Goal: Find specific page/section: Find specific page/section

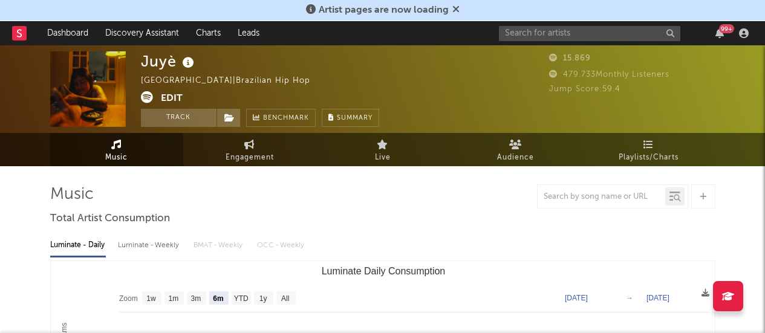
select select "6m"
click at [516, 36] on input "text" at bounding box center [589, 33] width 181 height 15
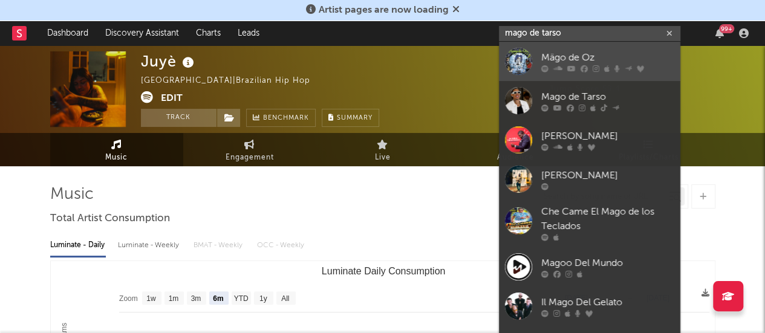
type input "mago de tarso"
click at [552, 54] on div "Mägo de Oz" at bounding box center [607, 57] width 133 height 15
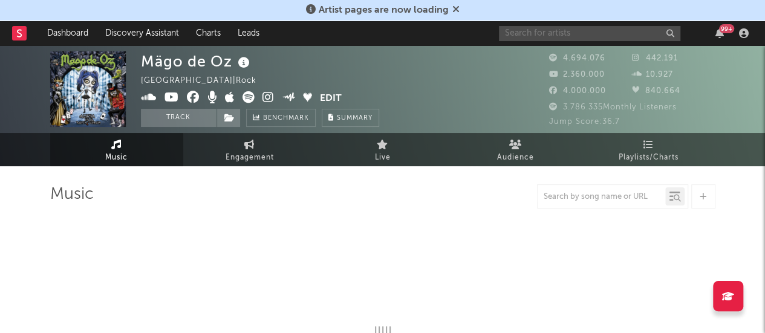
click at [544, 30] on input "text" at bounding box center [589, 33] width 181 height 15
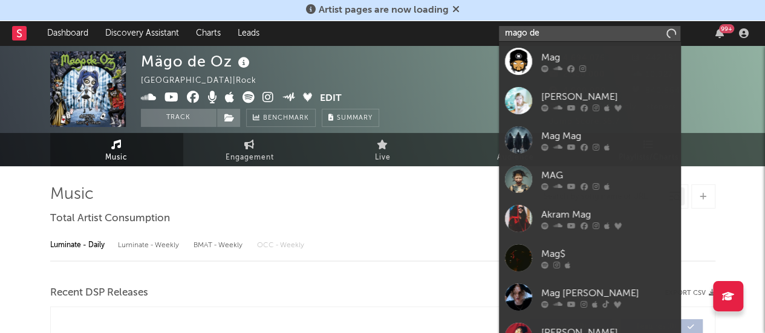
type input "mago de"
select select "6m"
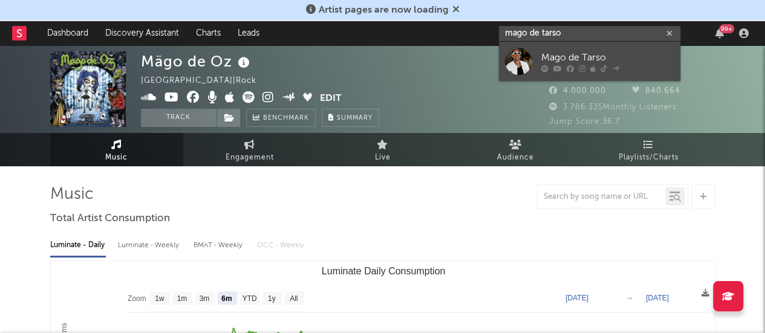
type input "mago de tarso"
click at [557, 56] on div "Mago de Tarso" at bounding box center [607, 57] width 133 height 15
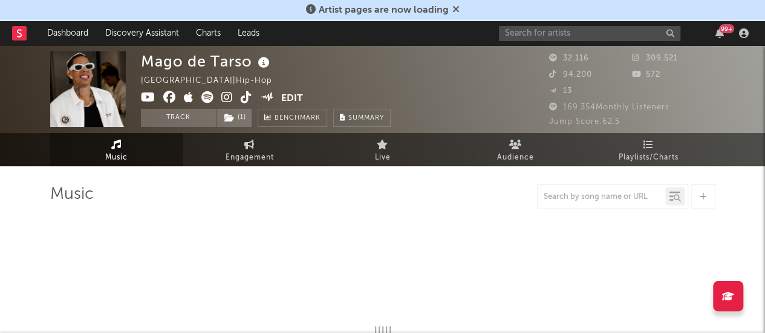
select select "6m"
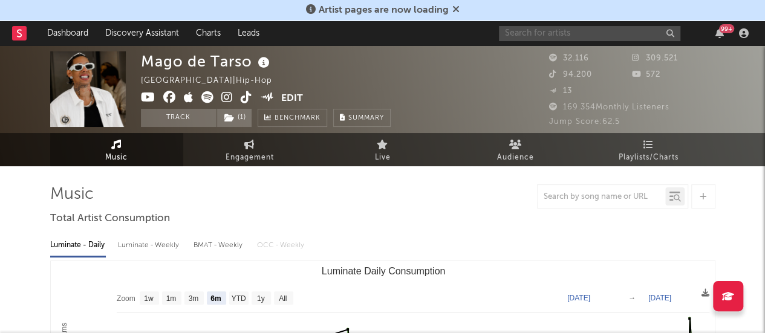
click at [520, 27] on input "text" at bounding box center [589, 33] width 181 height 15
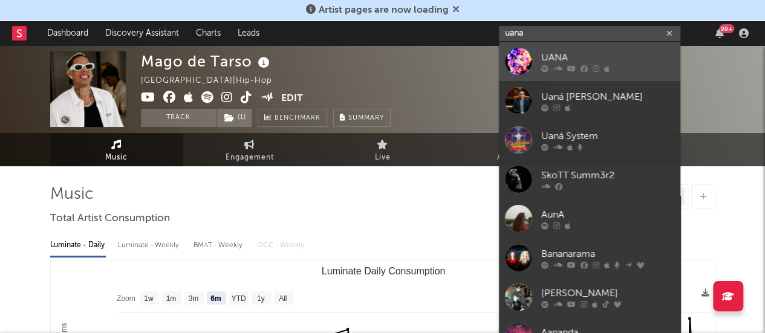
type input "uana"
click at [555, 56] on div "UANA" at bounding box center [607, 57] width 133 height 15
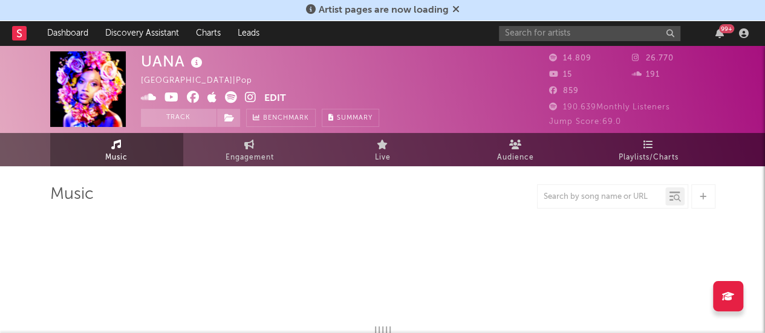
select select "6m"
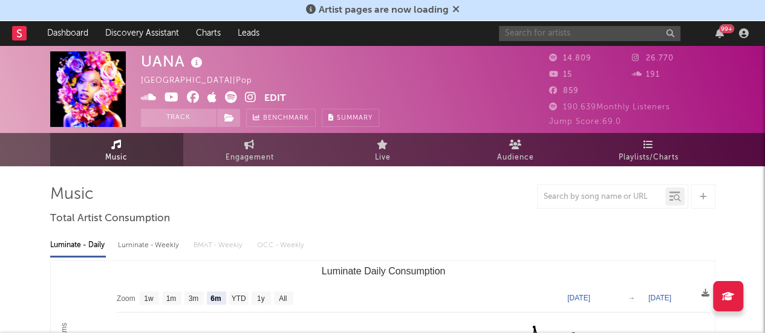
click at [561, 30] on input "text" at bounding box center [589, 33] width 181 height 15
drag, startPoint x: 541, startPoint y: 31, endPoint x: 453, endPoint y: 18, distance: 89.3
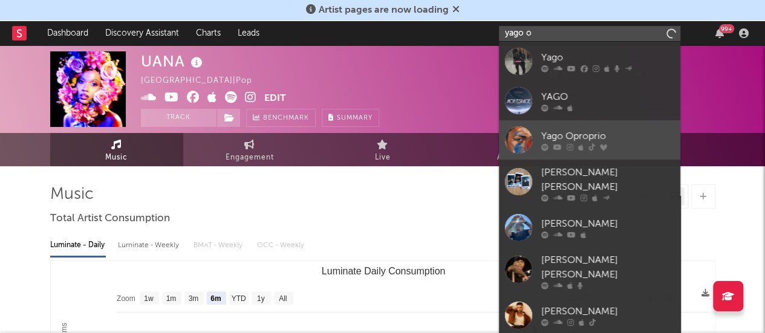
type input "yago o"
click at [593, 128] on link "Yago Oproprio" at bounding box center [589, 139] width 181 height 39
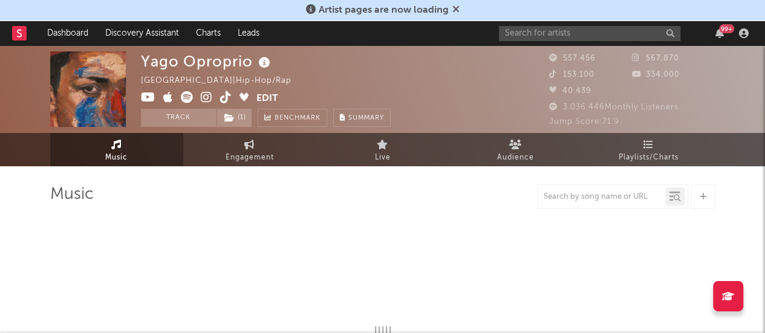
select select "6m"
